Goal: Task Accomplishment & Management: Manage account settings

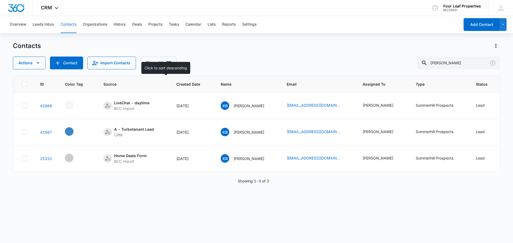
scroll to position [0, 25]
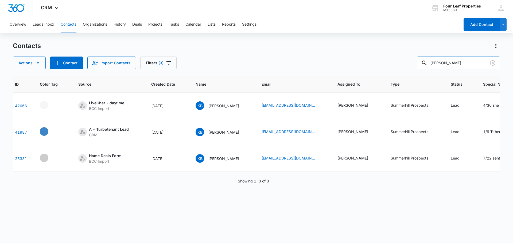
drag, startPoint x: 462, startPoint y: 64, endPoint x: 346, endPoint y: 75, distance: 116.0
click at [347, 73] on div "Contacts Actions Contact Import Contacts Filters (3) [PERSON_NAME] ID Color Tag…" at bounding box center [256, 142] width 487 height 201
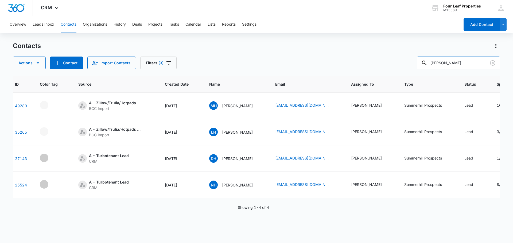
drag, startPoint x: 442, startPoint y: 62, endPoint x: 398, endPoint y: 63, distance: 43.8
click at [398, 63] on div "Actions Contact Import Contacts Filters (3) [PERSON_NAME]" at bounding box center [256, 63] width 487 height 13
type input "[PERSON_NAME]"
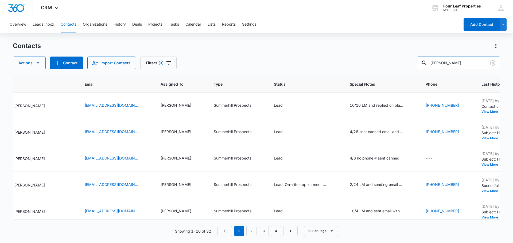
scroll to position [0, 243]
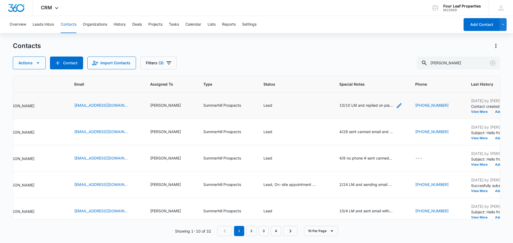
click at [379, 107] on div "10/10 LM and replied on platform" at bounding box center [365, 106] width 53 height 6
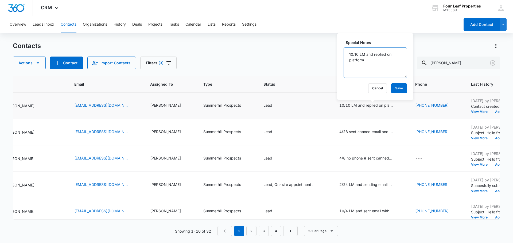
click at [358, 54] on textarea "10/10 LM and replied on platform" at bounding box center [375, 63] width 63 height 30
click at [359, 56] on textarea "10/10 LM and replied on platform" at bounding box center [375, 63] width 63 height 30
click at [364, 61] on textarea "10/10 LM and replied on platform" at bounding box center [375, 63] width 63 height 30
click at [359, 55] on textarea "10/10 LM and replied on platform" at bounding box center [375, 63] width 63 height 30
click at [367, 61] on textarea "10/10 LM and replied on platform" at bounding box center [375, 63] width 63 height 30
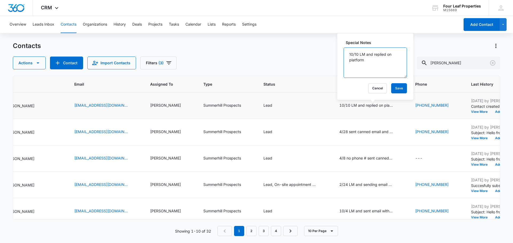
click at [359, 53] on textarea "10/10 LM and replied on platform" at bounding box center [375, 63] width 63 height 30
drag, startPoint x: 348, startPoint y: 55, endPoint x: 357, endPoint y: 57, distance: 8.9
click at [350, 55] on textarea "10/10 LM and replied on platform" at bounding box center [375, 63] width 63 height 30
type textarea "10/15 doesnt income qualify told her reach back out if anything changes in futu…"
click at [392, 89] on button "Save" at bounding box center [399, 88] width 16 height 10
